Goal: Check status: Check status

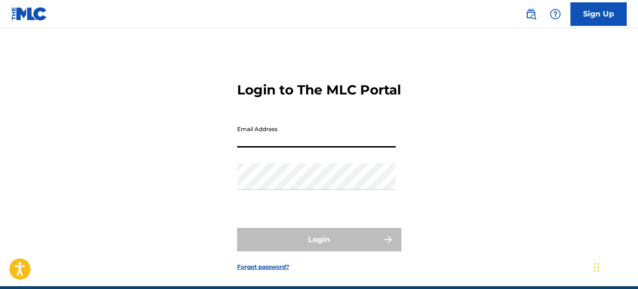
click at [263, 139] on input "Email Address" at bounding box center [316, 134] width 159 height 27
type input "[EMAIL_ADDRESS][DOMAIN_NAME]"
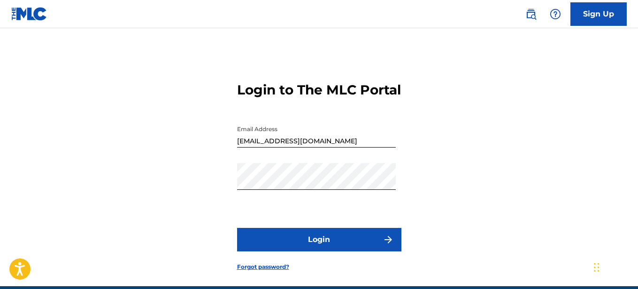
click at [323, 247] on button "Login" at bounding box center [319, 239] width 164 height 23
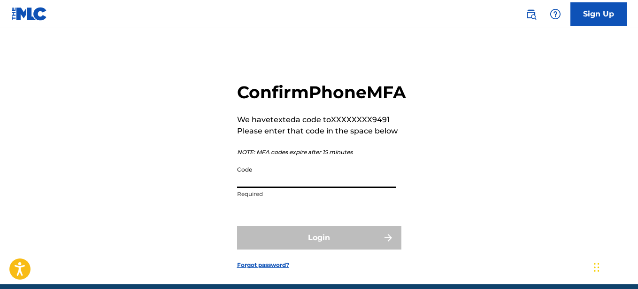
click at [312, 188] on input "Code" at bounding box center [316, 174] width 159 height 27
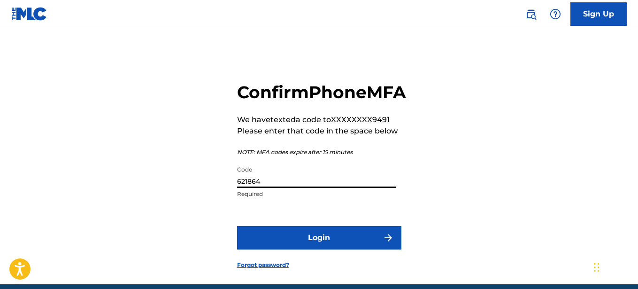
type input "621864"
click at [319, 249] on button "Login" at bounding box center [319, 237] width 164 height 23
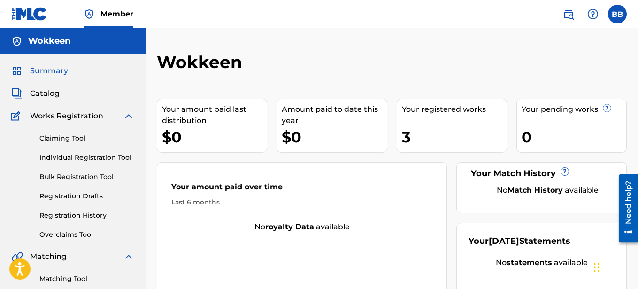
click at [468, 120] on div "Your registered works 3" at bounding box center [452, 126] width 110 height 54
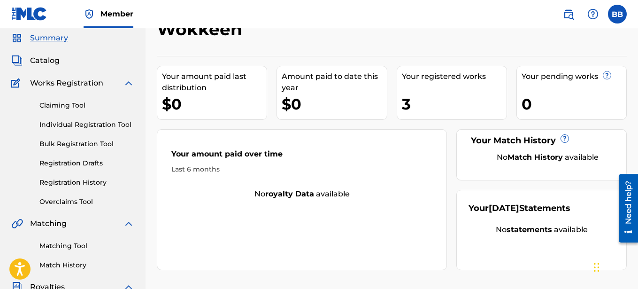
scroll to position [10, 0]
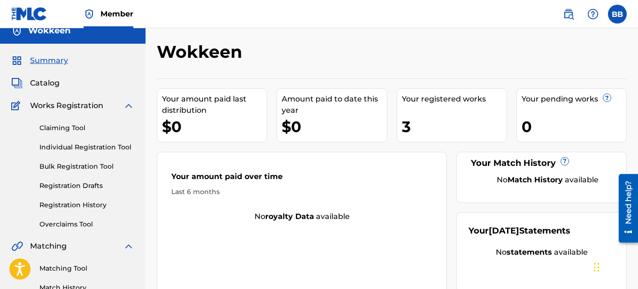
click at [83, 204] on link "Registration History" at bounding box center [86, 205] width 95 height 10
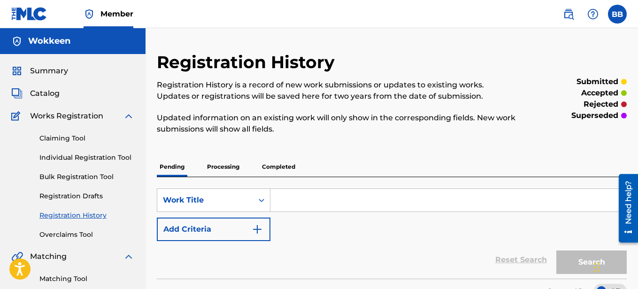
click at [234, 161] on p "Processing" at bounding box center [223, 167] width 38 height 20
click at [281, 161] on p "Completed" at bounding box center [278, 167] width 39 height 20
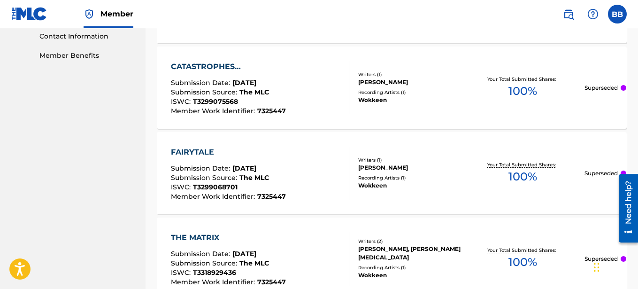
scroll to position [479, 0]
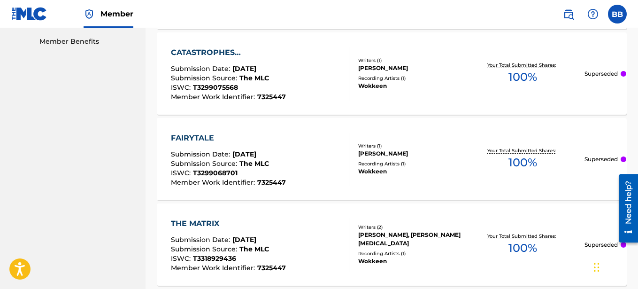
click at [16, 12] on img at bounding box center [29, 14] width 36 height 14
